Goal: Task Accomplishment & Management: Complete application form

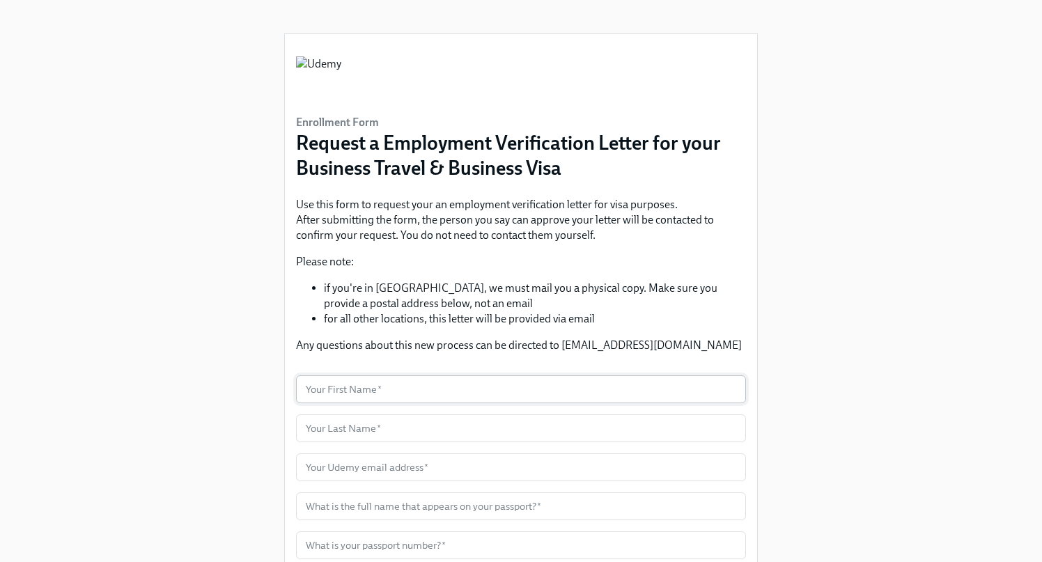
click at [386, 400] on input "text" at bounding box center [521, 389] width 450 height 28
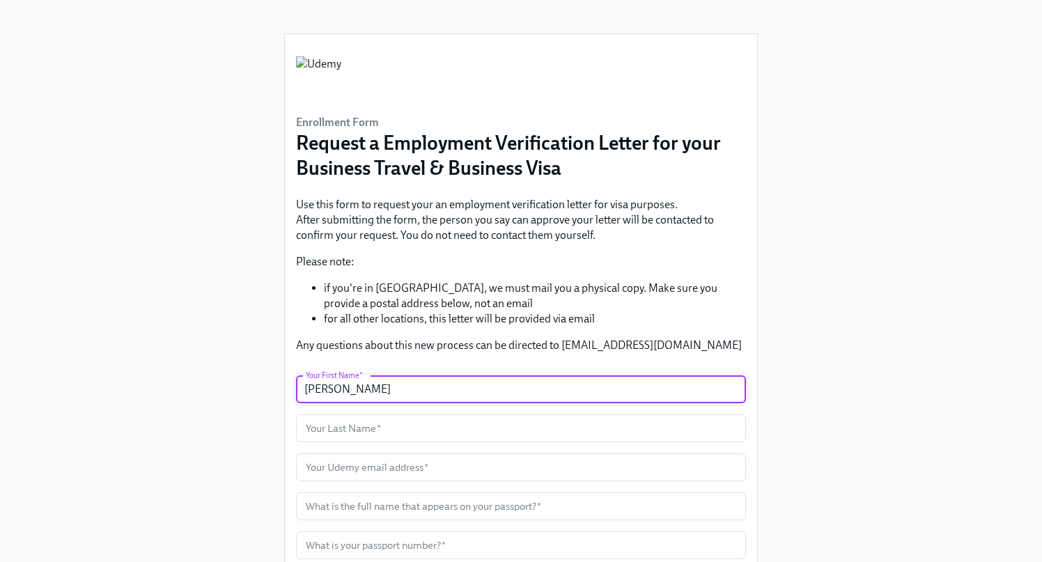
type input "[PERSON_NAME]"
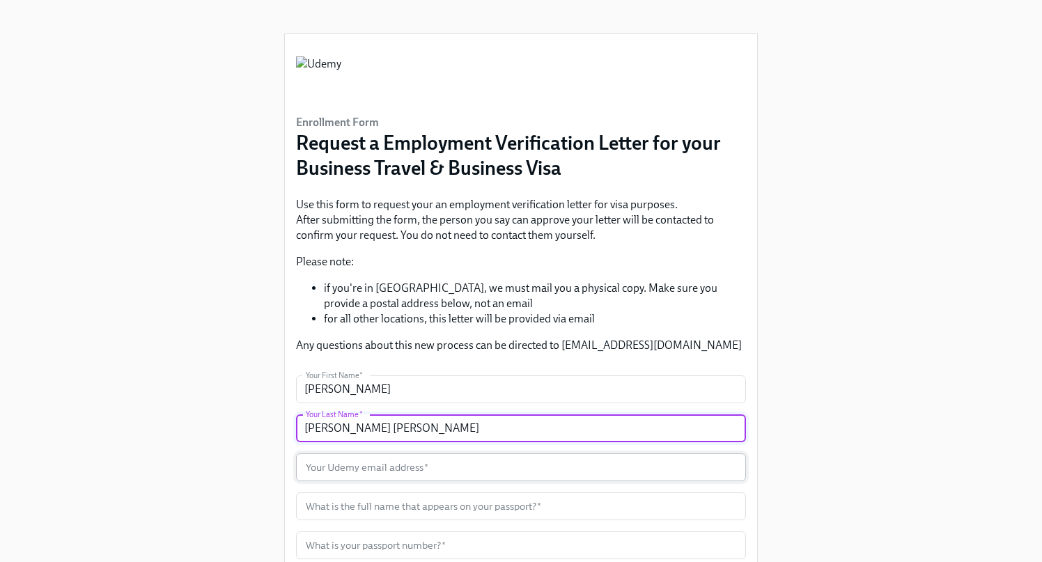
type input "[PERSON_NAME] [PERSON_NAME]"
click at [421, 463] on input "text" at bounding box center [521, 467] width 450 height 28
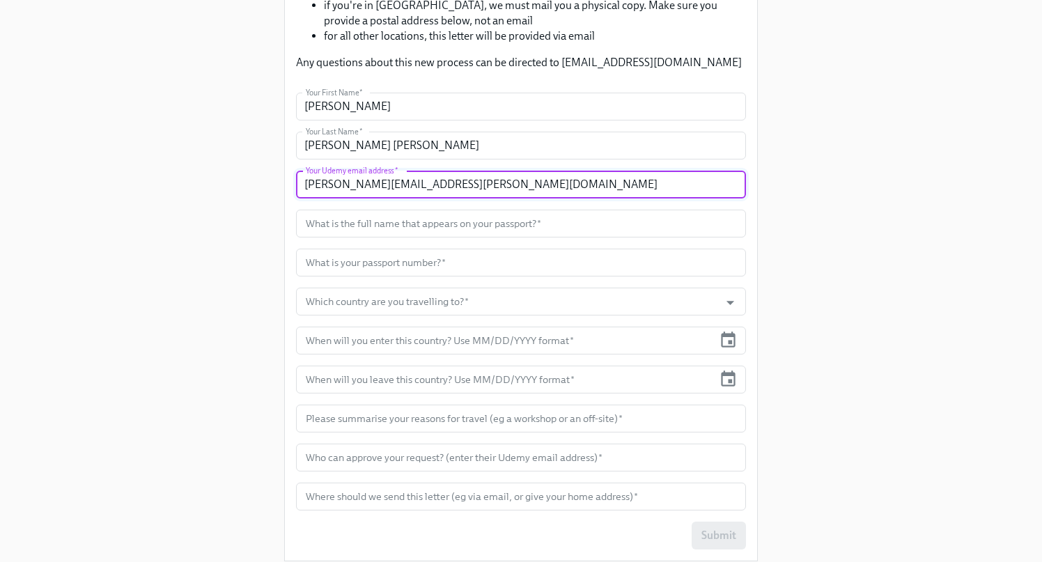
scroll to position [320, 0]
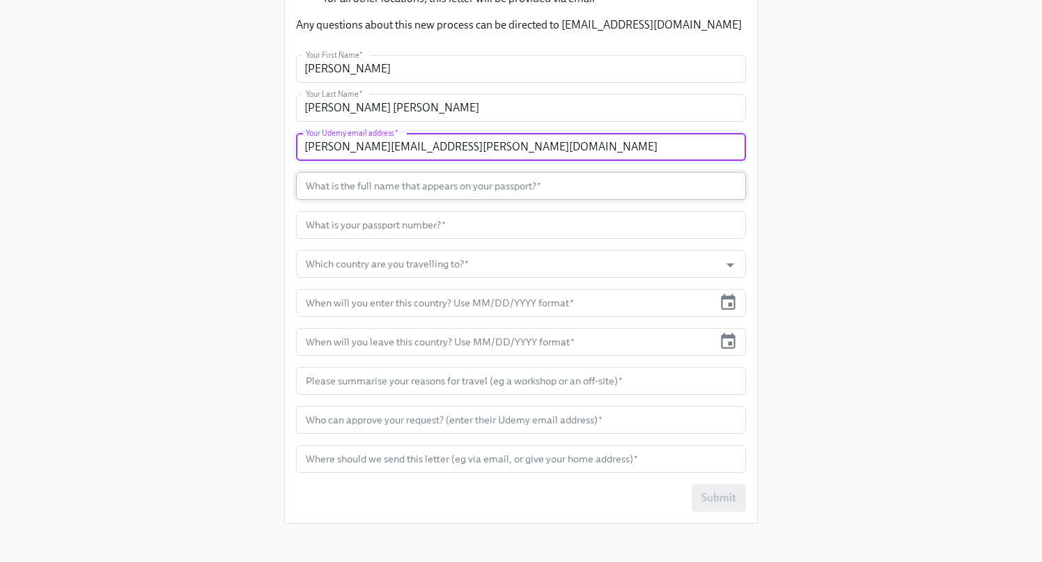
type input "[PERSON_NAME][EMAIL_ADDRESS][PERSON_NAME][DOMAIN_NAME]"
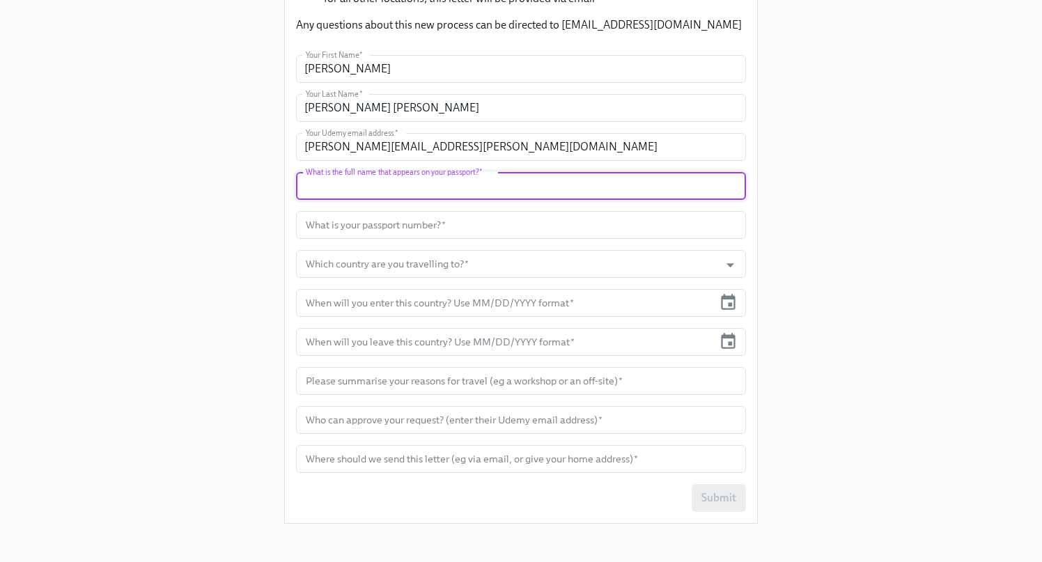
click at [421, 185] on input "text" at bounding box center [521, 186] width 450 height 28
type input "[PERSON_NAME] [PERSON_NAME]"
click at [384, 110] on input "[PERSON_NAME] [PERSON_NAME]" at bounding box center [521, 108] width 450 height 28
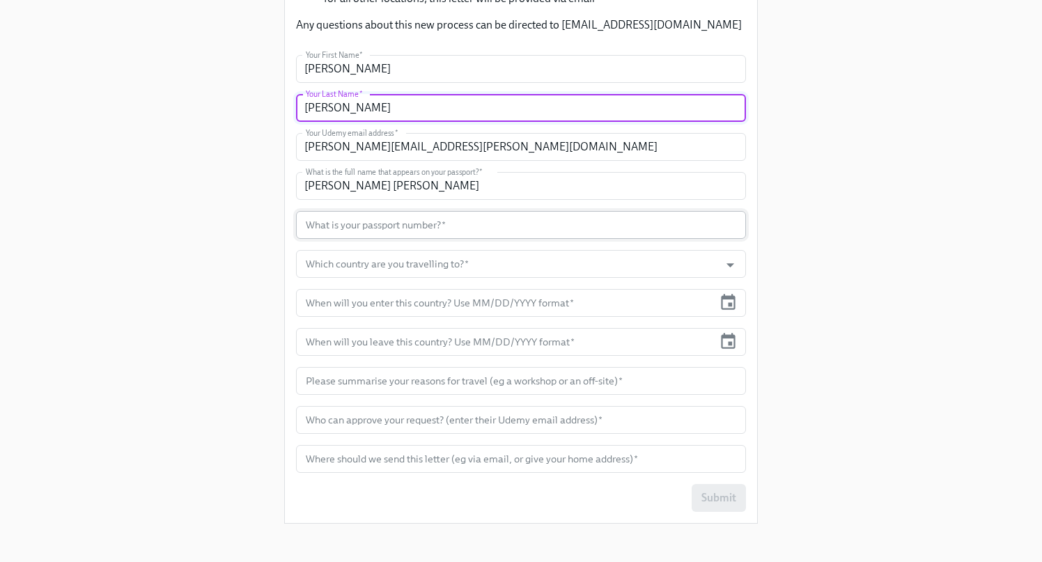
type input "[PERSON_NAME]"
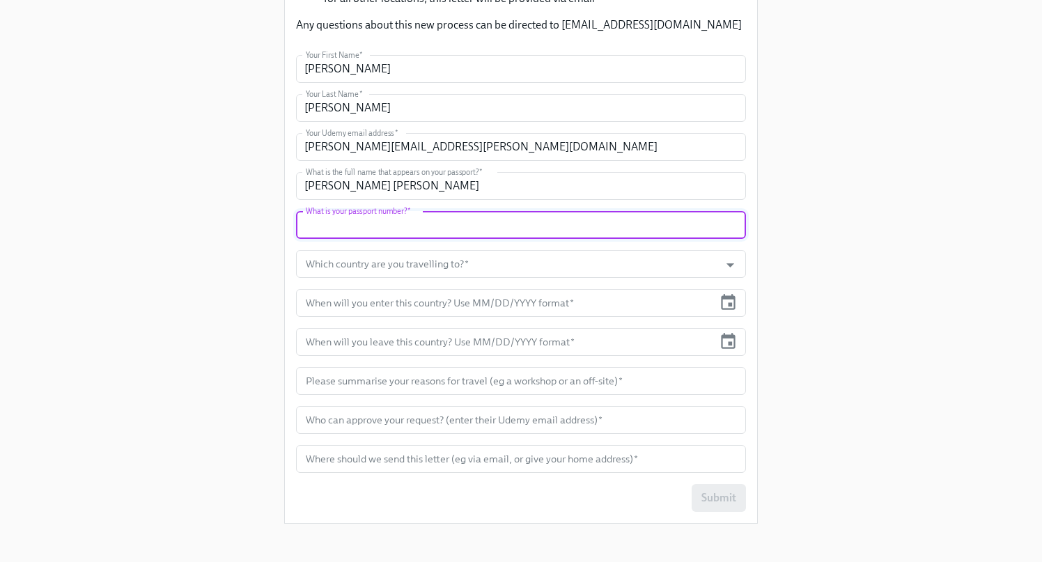
click at [409, 228] on input "text" at bounding box center [521, 225] width 450 height 28
type input "N21302984"
click at [421, 264] on input "Which country are you travelling to?   *" at bounding box center [507, 264] width 409 height 28
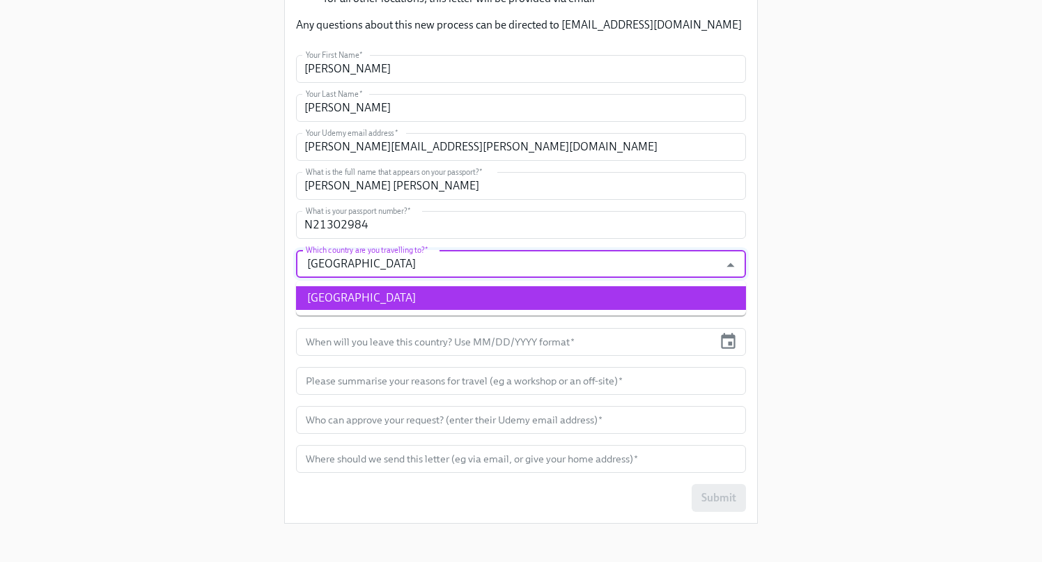
click at [424, 296] on li "[GEOGRAPHIC_DATA]" at bounding box center [521, 298] width 450 height 24
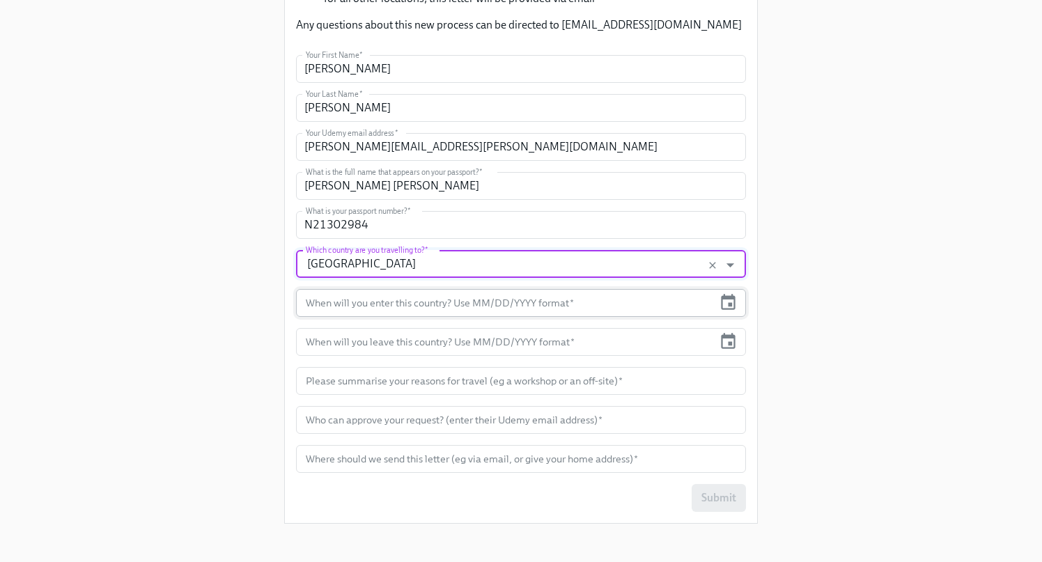
type input "[GEOGRAPHIC_DATA]"
click at [422, 309] on input "text" at bounding box center [504, 303] width 417 height 28
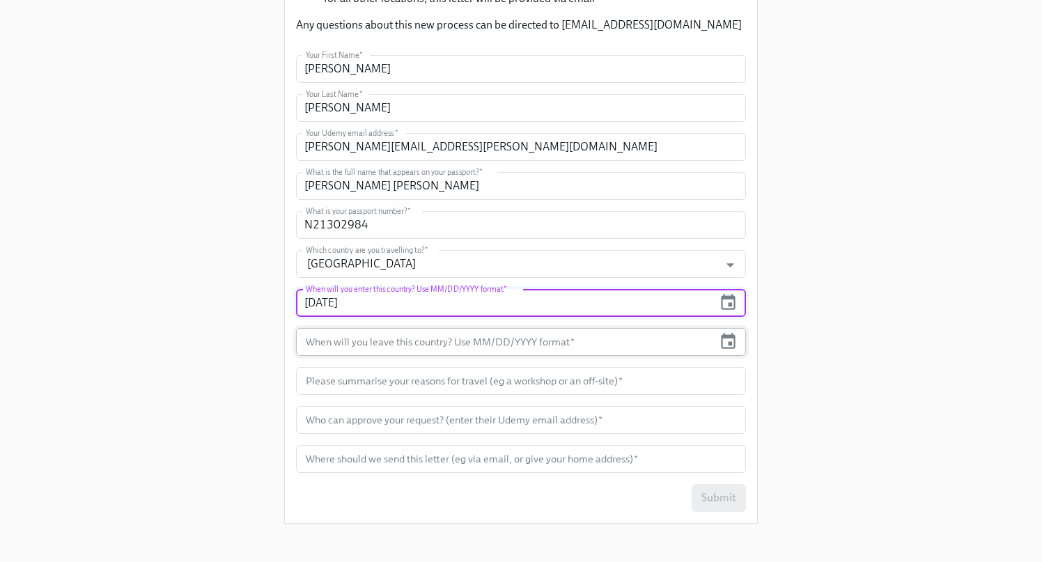
type input "[DATE]"
click at [409, 347] on input "text" at bounding box center [504, 342] width 417 height 28
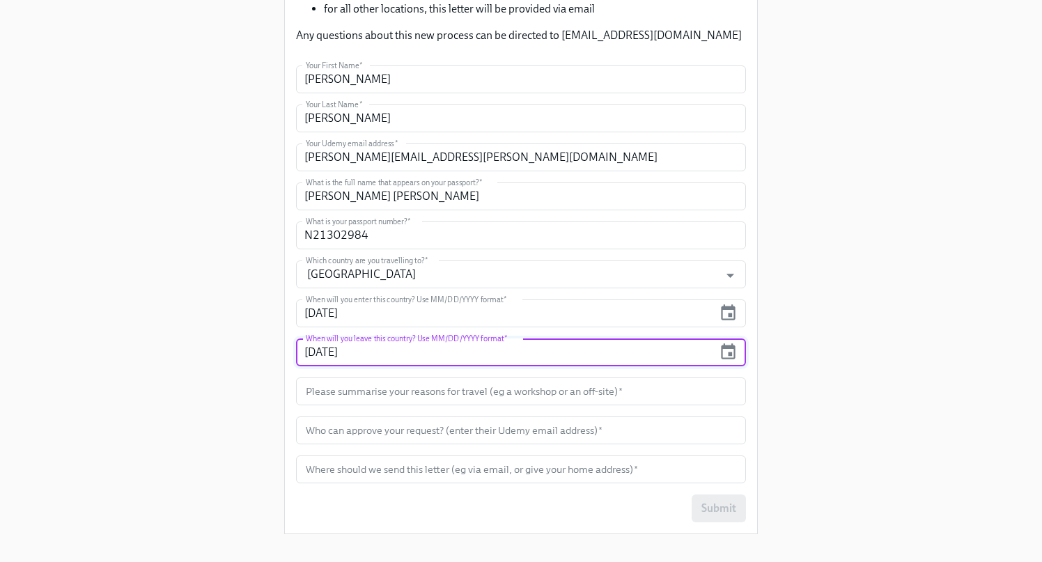
scroll to position [338, 0]
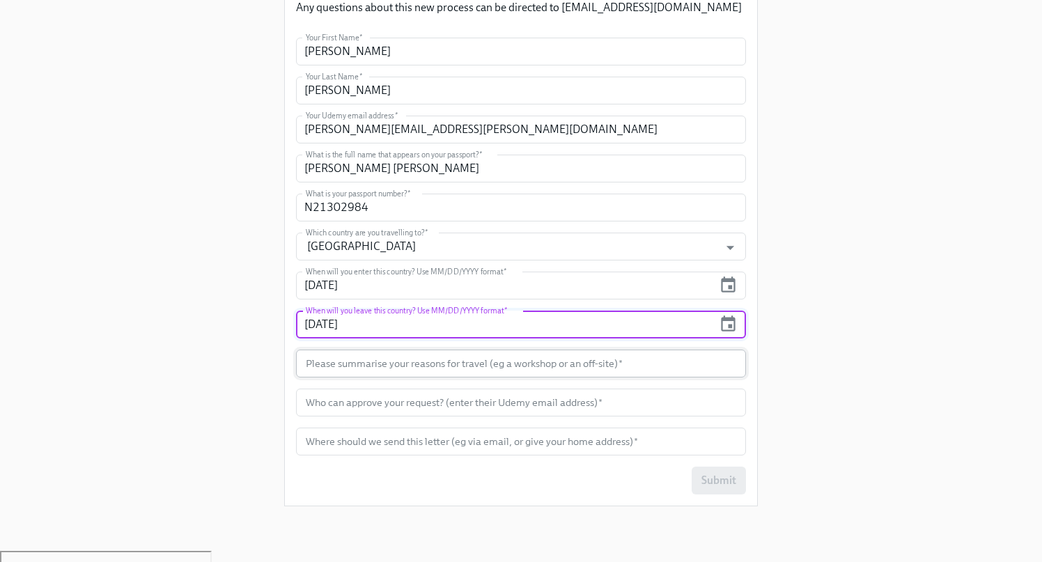
type input "[DATE]"
click at [451, 363] on input "text" at bounding box center [521, 364] width 450 height 28
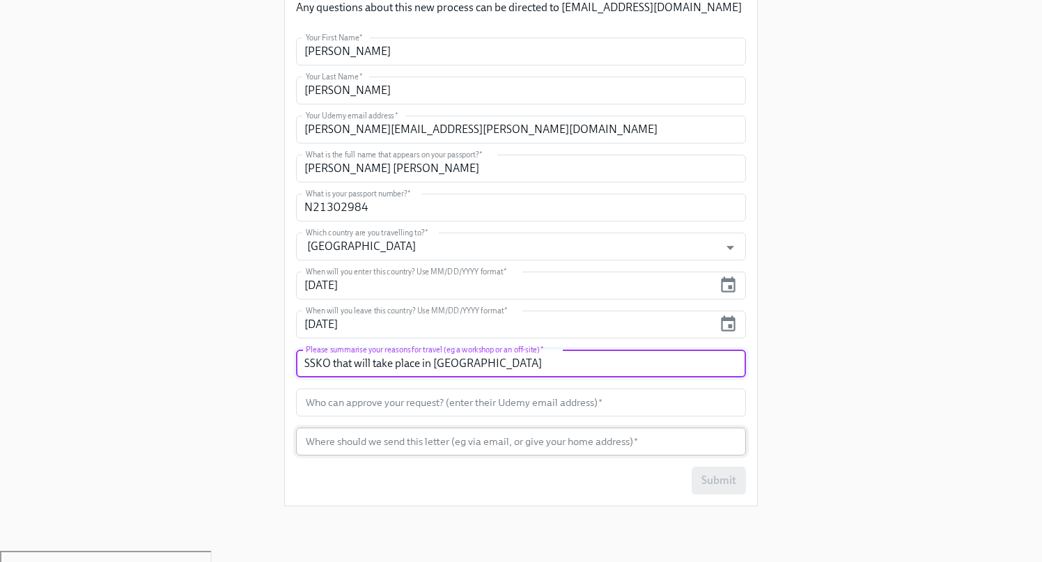
type input "SSKO that will take place in [GEOGRAPHIC_DATA]"
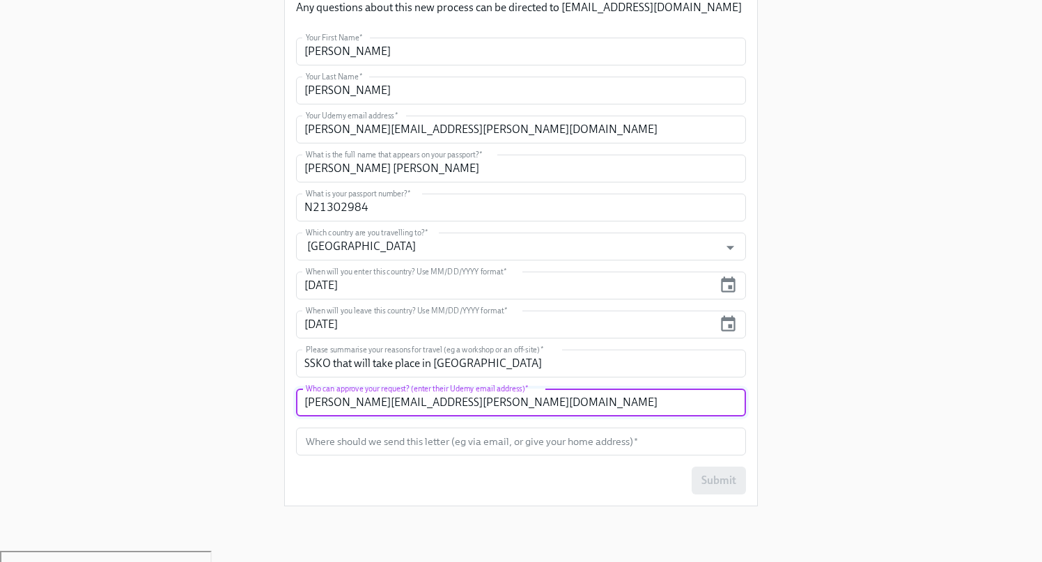
type input "[PERSON_NAME][EMAIL_ADDRESS][PERSON_NAME][DOMAIN_NAME]"
click at [394, 444] on input "text" at bounding box center [521, 442] width 450 height 28
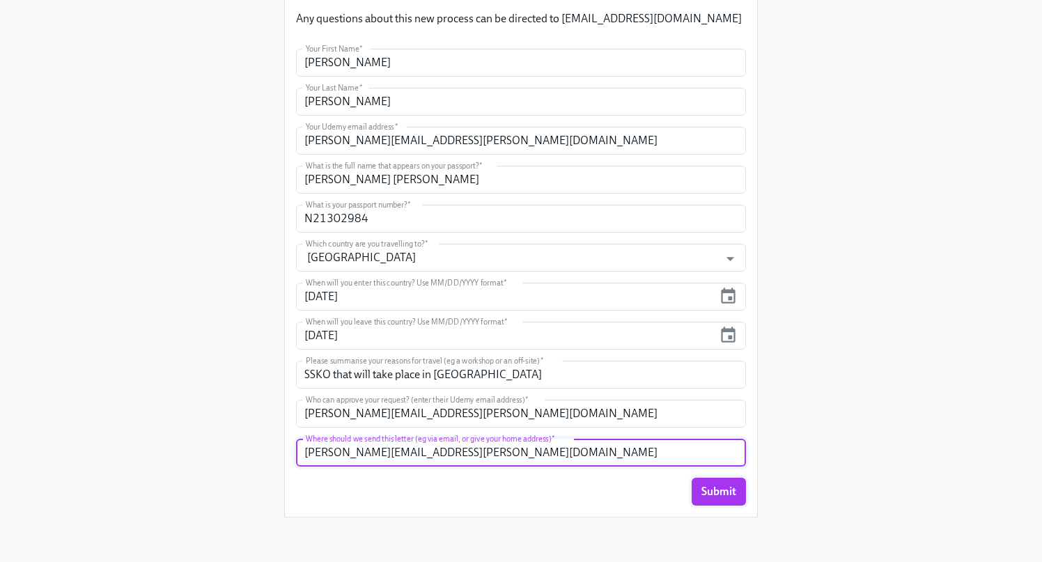
type input "[PERSON_NAME][EMAIL_ADDRESS][PERSON_NAME][DOMAIN_NAME]"
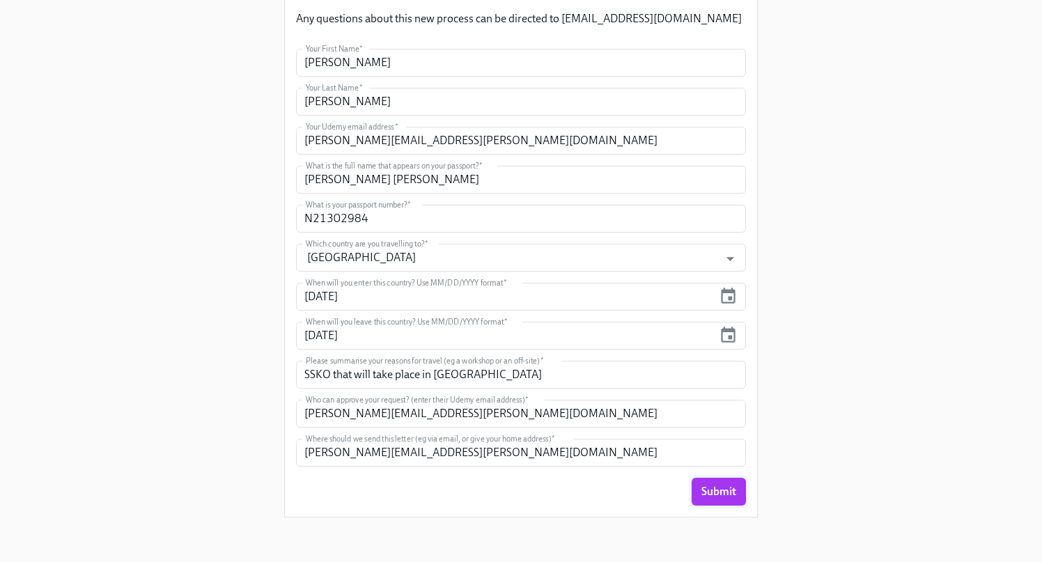
click at [719, 492] on span "Submit" at bounding box center [718, 492] width 35 height 14
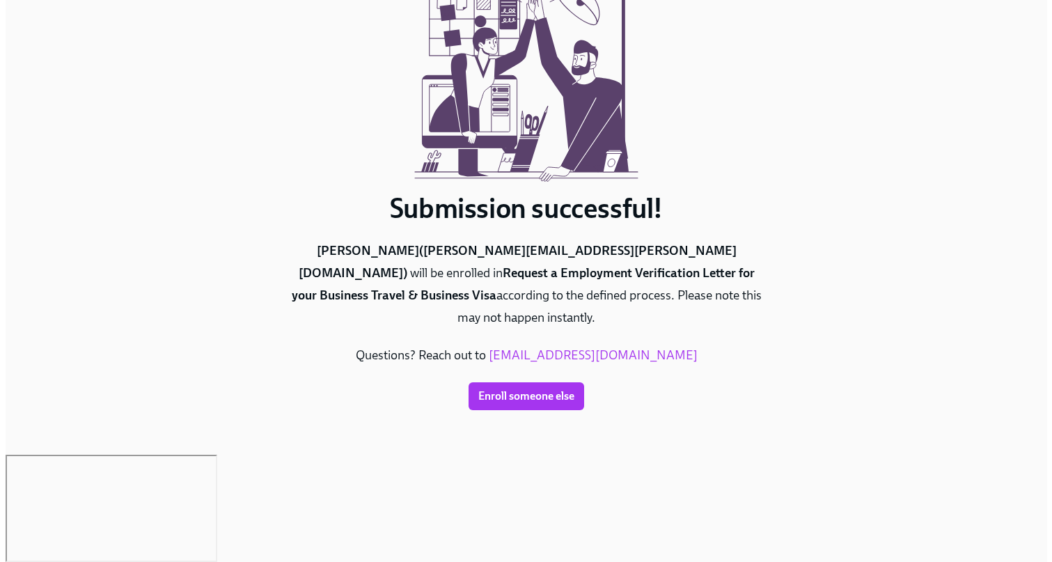
scroll to position [0, 0]
